Goal: Find specific page/section: Find specific page/section

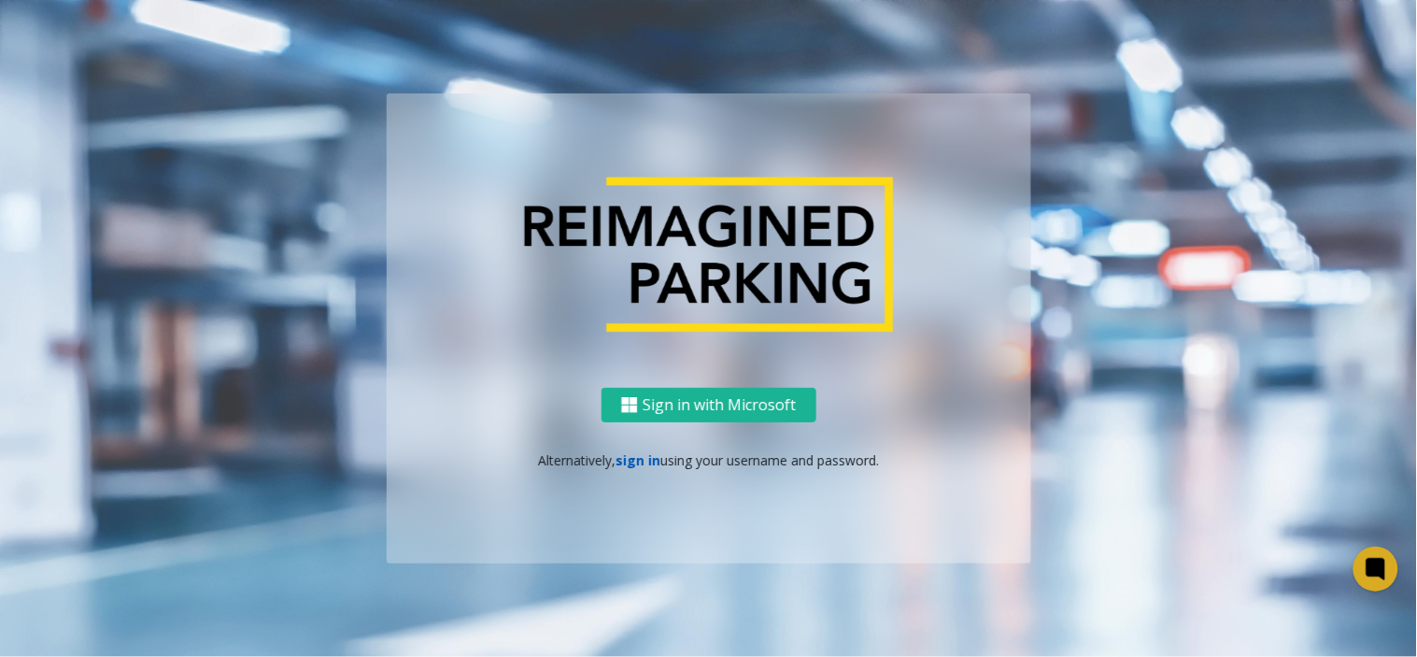
click at [626, 464] on link "sign in" at bounding box center [638, 460] width 45 height 18
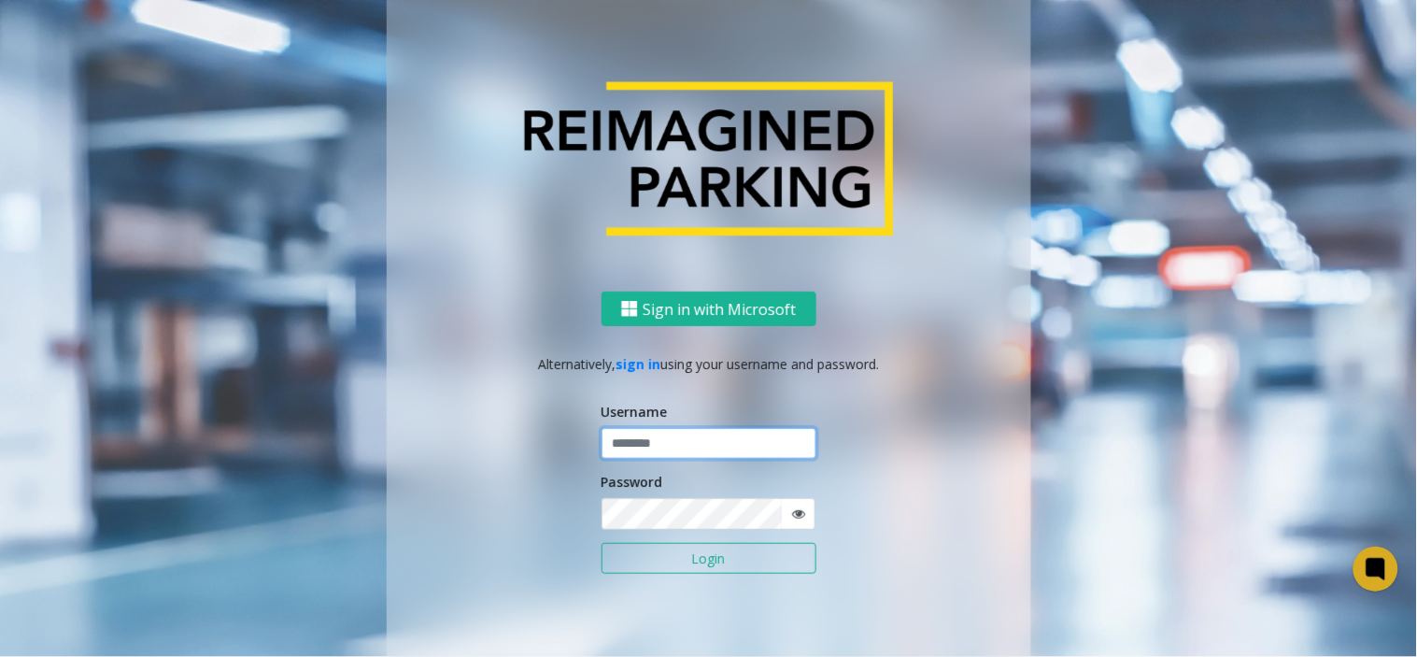
click at [622, 445] on input "text" at bounding box center [709, 444] width 215 height 32
type input "*****"
click at [602, 543] on button "Login" at bounding box center [709, 559] width 215 height 32
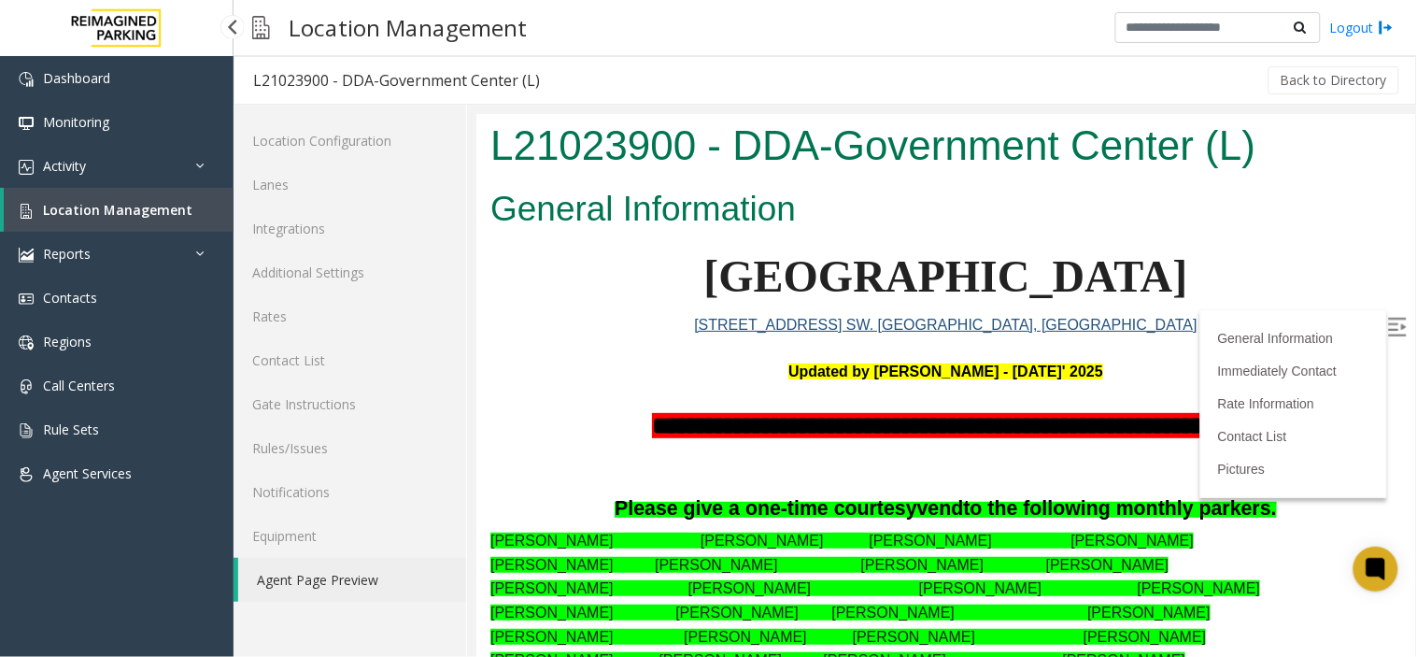
click at [148, 204] on span "Location Management" at bounding box center [117, 210] width 149 height 18
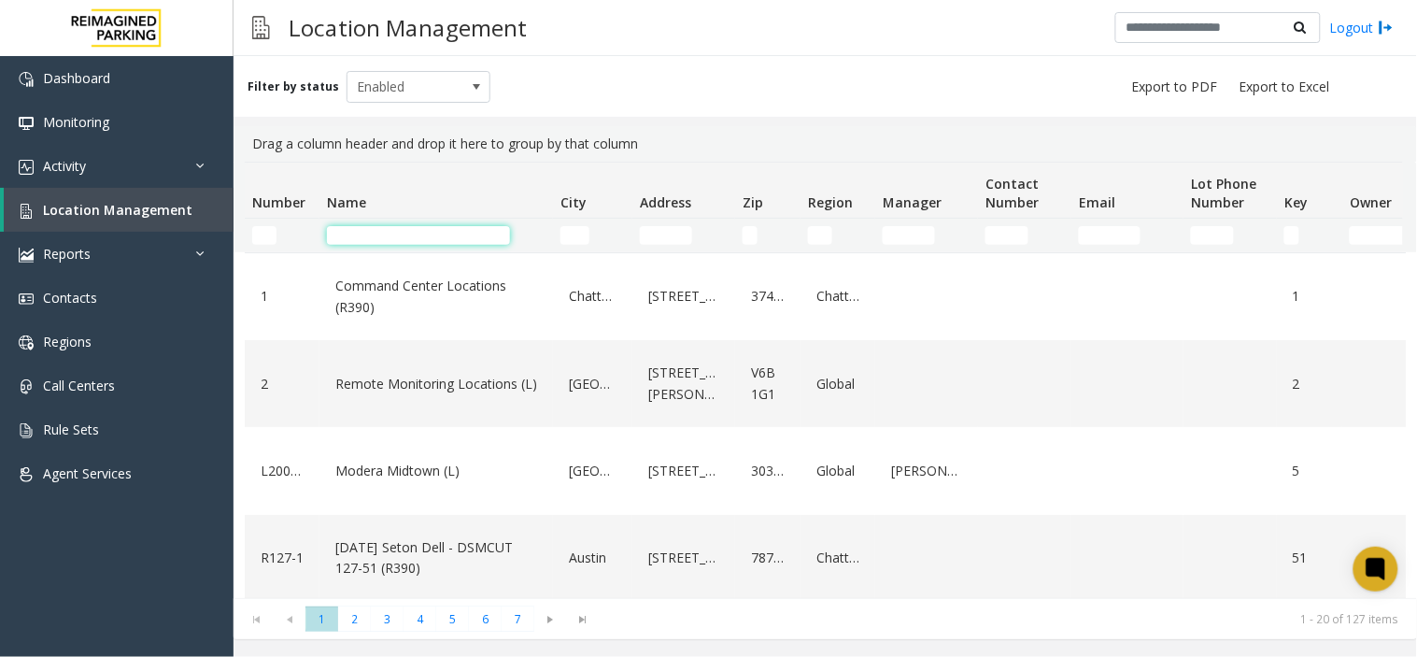
click at [374, 234] on input "Name Filter" at bounding box center [418, 235] width 183 height 19
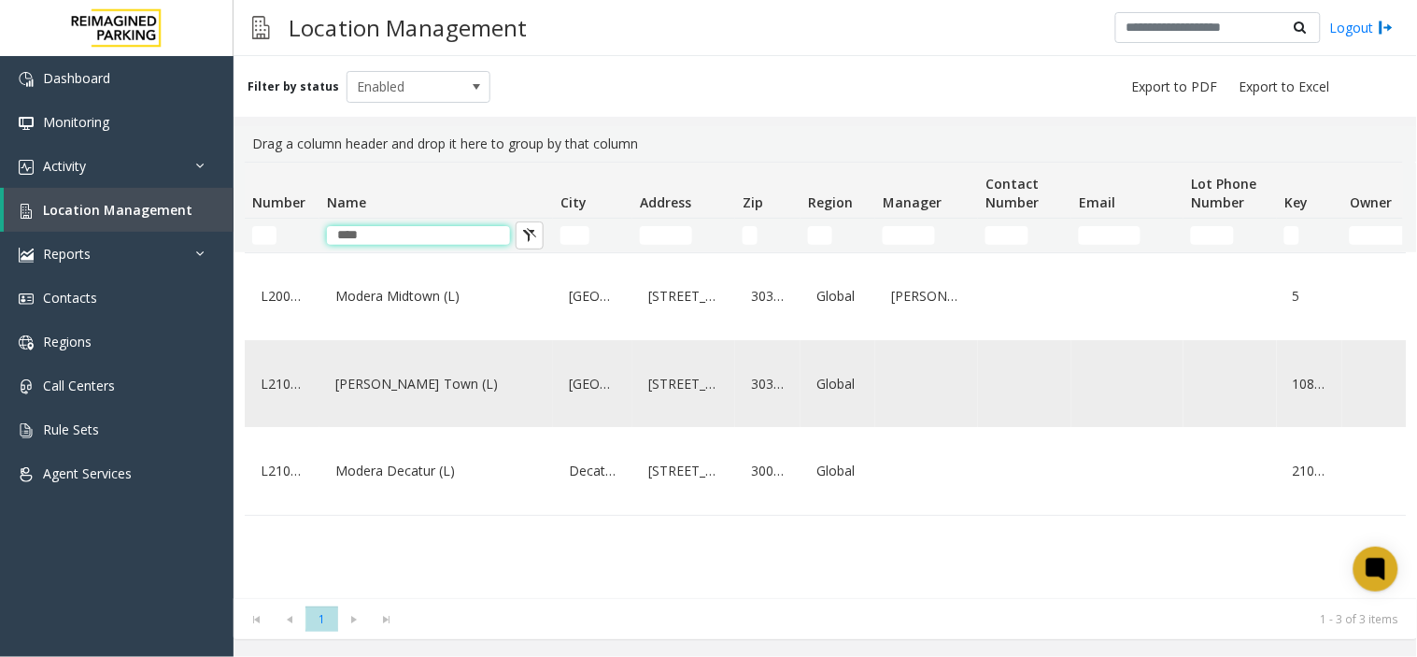
type input "****"
click at [432, 394] on link "[PERSON_NAME] Town (L)" at bounding box center [436, 384] width 211 height 30
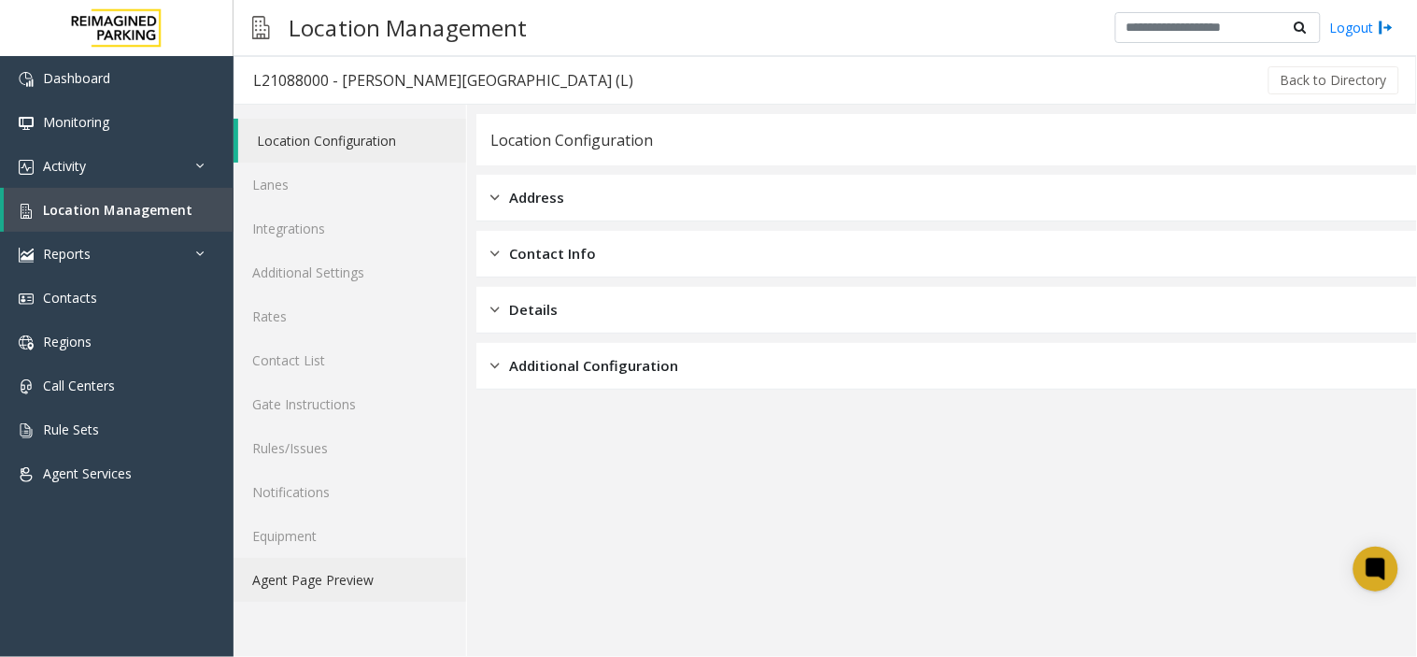
click at [338, 593] on link "Agent Page Preview" at bounding box center [350, 580] width 233 height 44
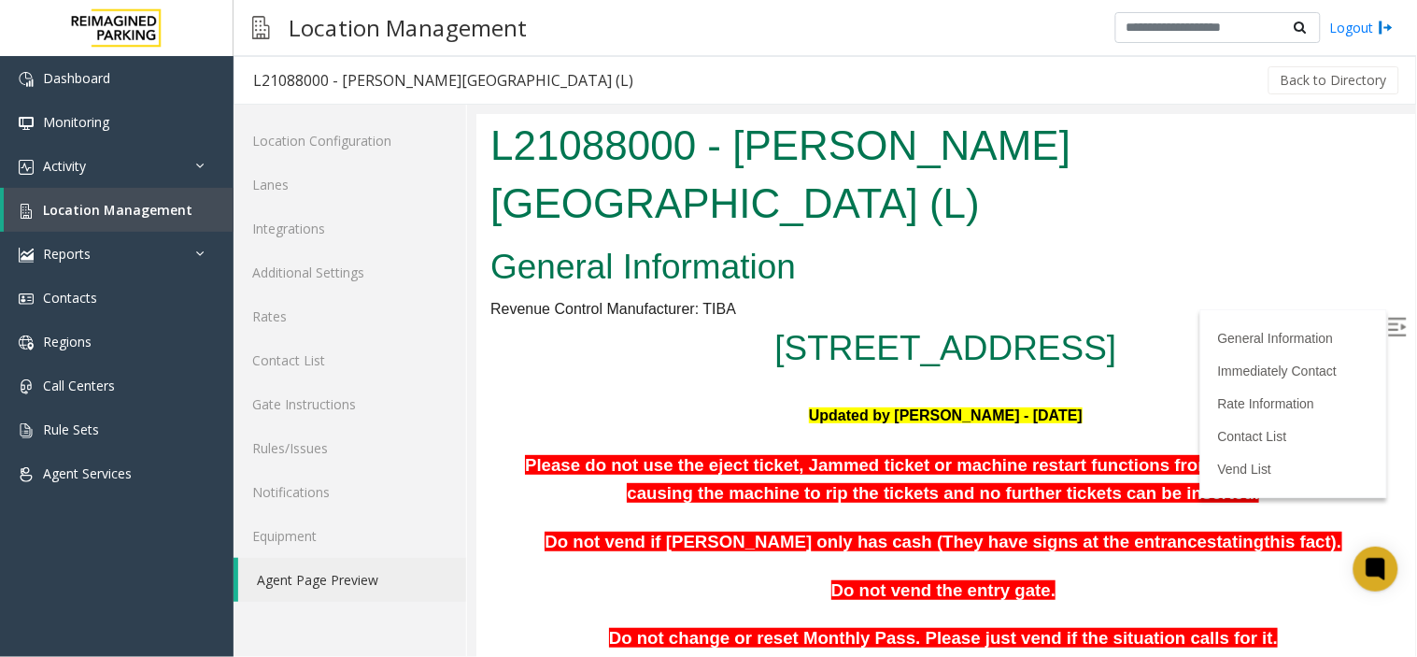
click at [1387, 326] on img at bounding box center [1396, 326] width 19 height 19
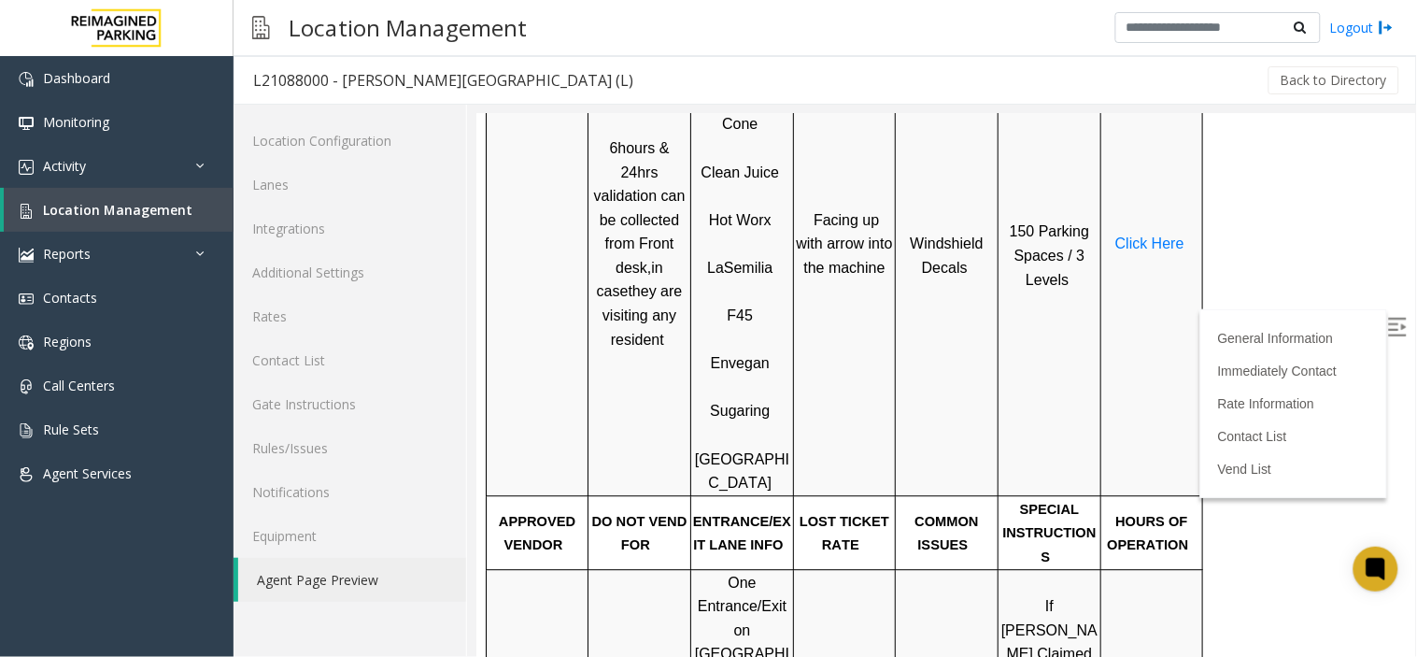
scroll to position [830, 0]
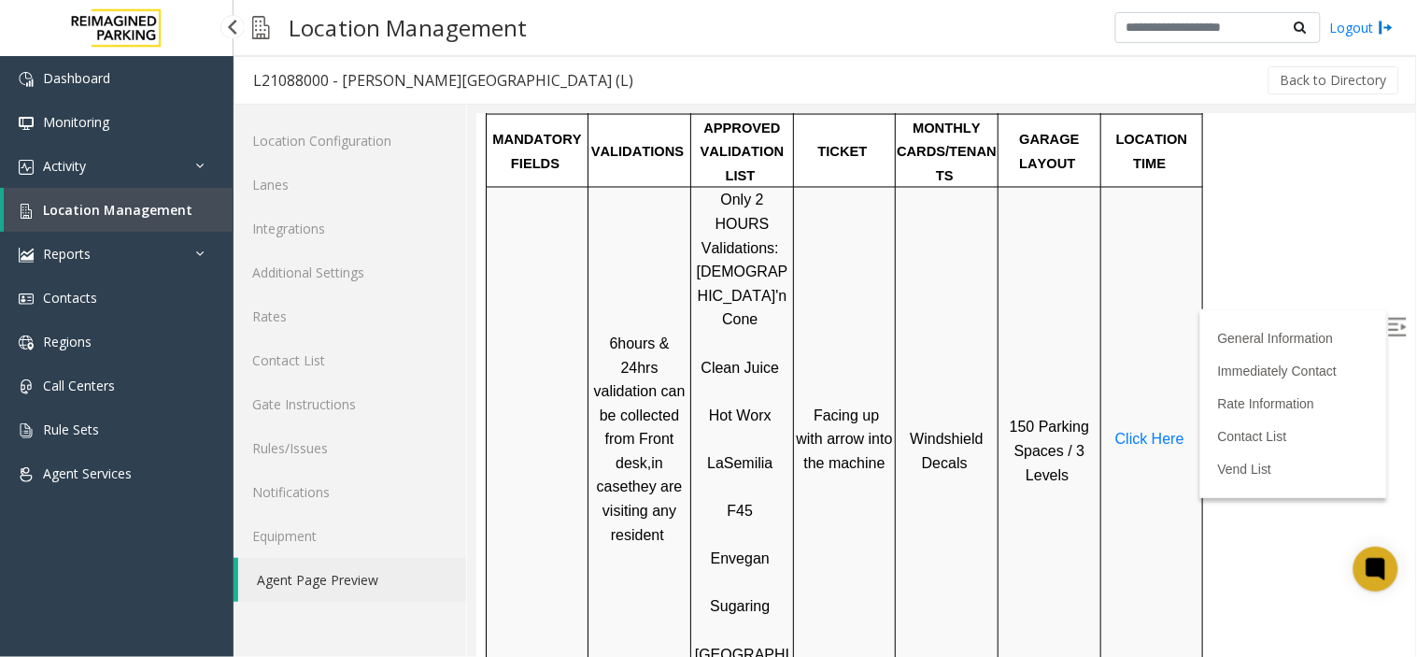
click at [101, 213] on span "Location Management" at bounding box center [117, 210] width 149 height 18
